Goal: Information Seeking & Learning: Learn about a topic

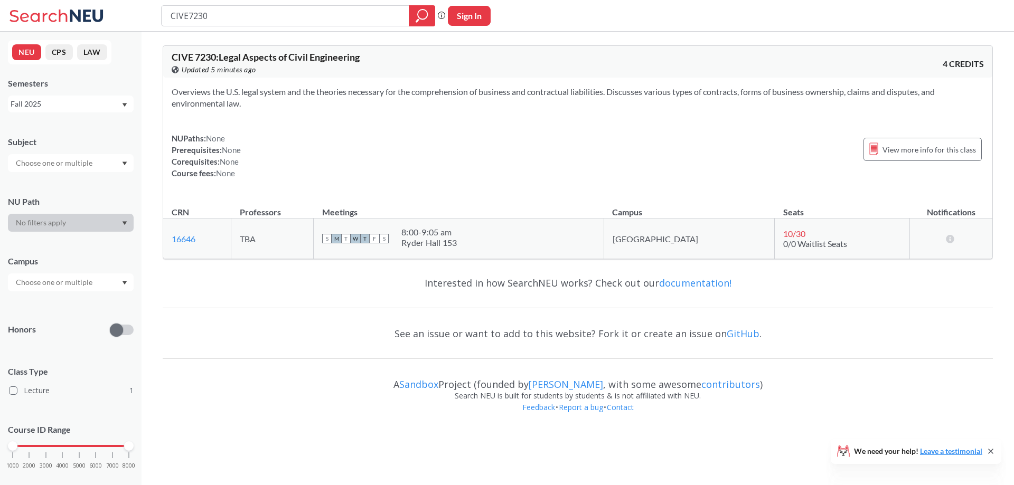
drag, startPoint x: 937, startPoint y: 154, endPoint x: 202, endPoint y: 257, distance: 741.8
click at [202, 257] on td "16646 View this section on Banner." at bounding box center [197, 239] width 68 height 41
click at [187, 236] on link "16646" at bounding box center [184, 239] width 24 height 10
click at [931, 151] on span "View more info for this class" at bounding box center [929, 149] width 93 height 13
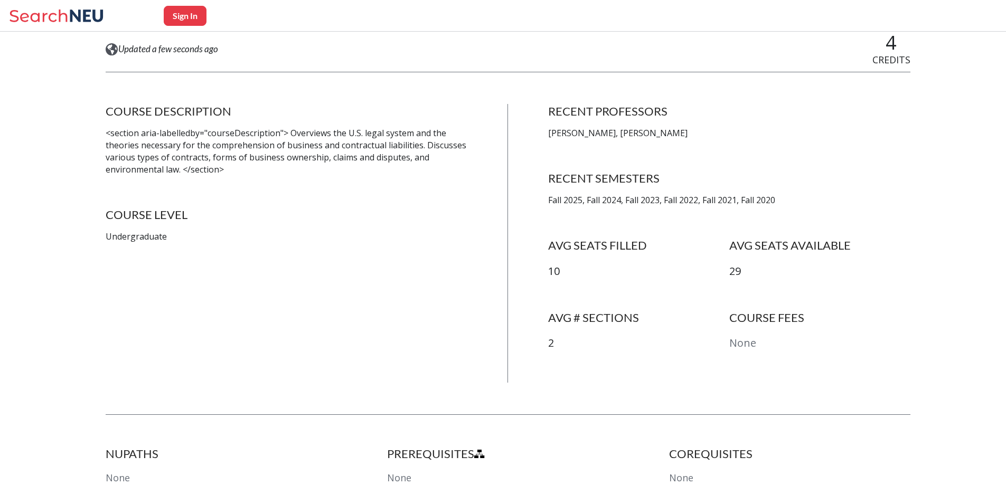
scroll to position [53, 0]
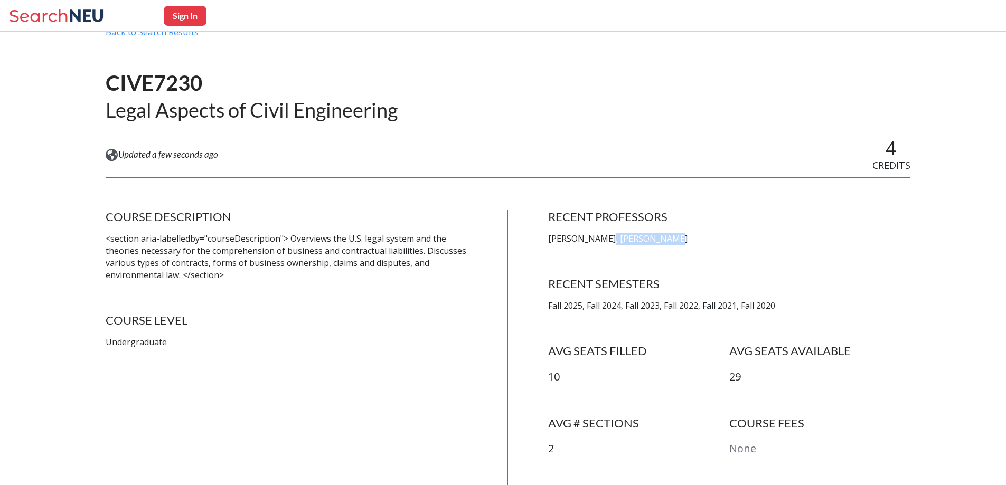
drag, startPoint x: 609, startPoint y: 238, endPoint x: 665, endPoint y: 241, distance: 56.1
click at [665, 241] on p "[PERSON_NAME], [PERSON_NAME]" at bounding box center [729, 239] width 362 height 12
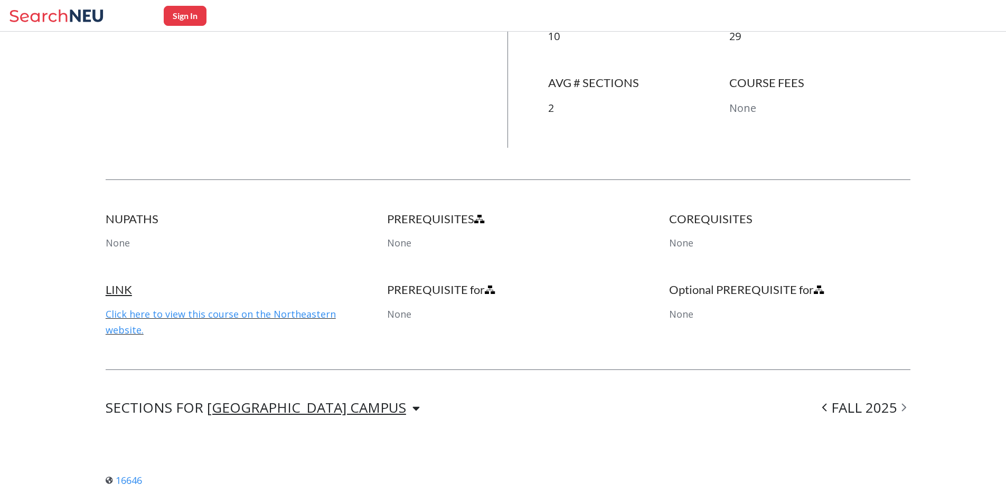
scroll to position [475, 0]
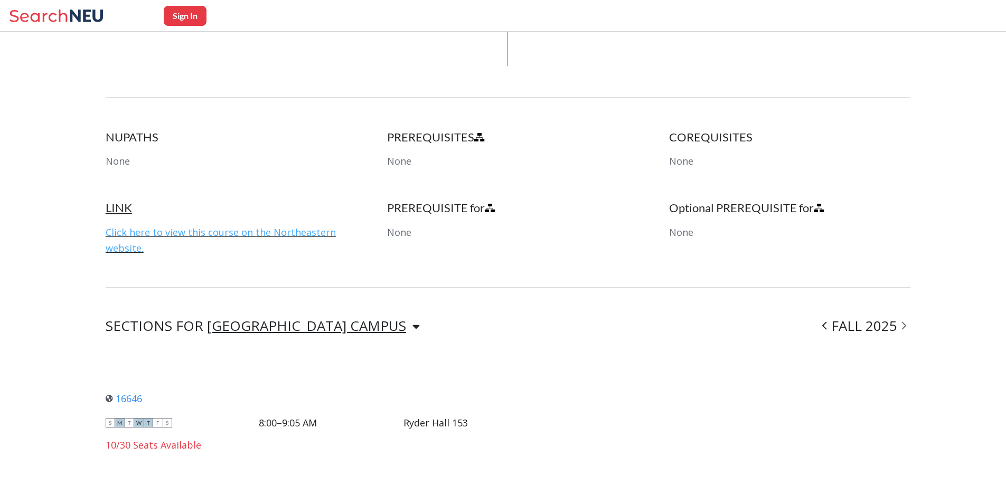
click at [294, 230] on link "Click here to view this course on the Northeastern website." at bounding box center [221, 240] width 230 height 29
